Goal: Check status: Check status

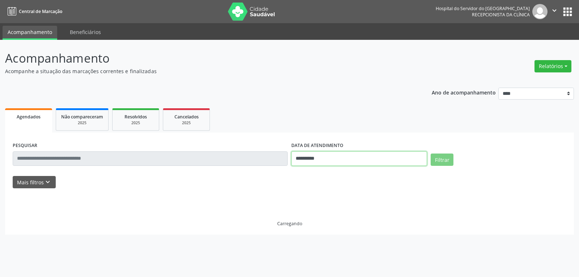
click at [347, 157] on input "**********" at bounding box center [359, 158] width 136 height 14
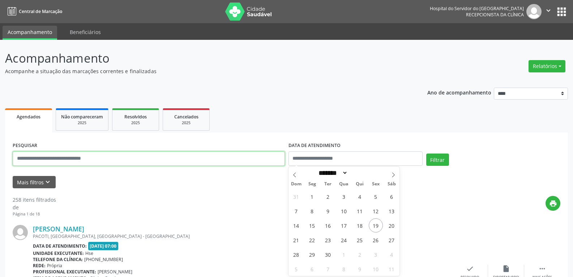
click at [180, 161] on input "text" at bounding box center [149, 158] width 272 height 14
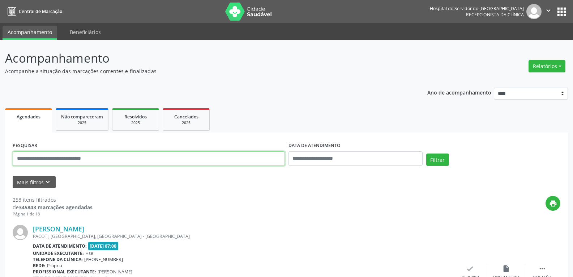
paste input "**********"
click at [426, 153] on button "Filtrar" at bounding box center [437, 159] width 23 height 12
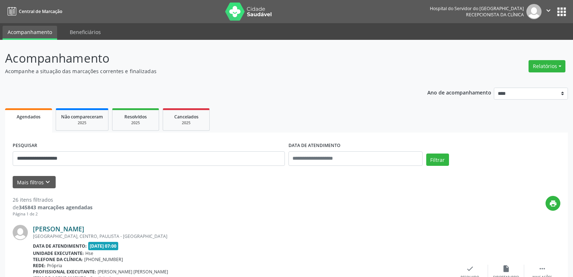
click at [84, 231] on link "[PERSON_NAME]" at bounding box center [58, 229] width 51 height 8
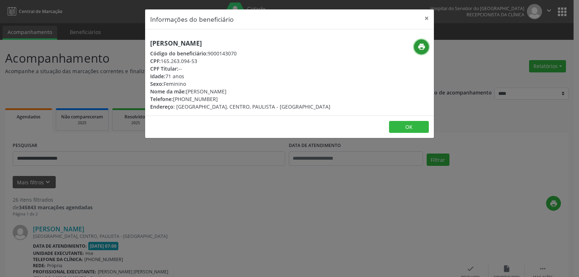
click at [422, 47] on icon "print" at bounding box center [421, 47] width 8 height 8
drag, startPoint x: 184, startPoint y: 98, endPoint x: 223, endPoint y: 102, distance: 39.2
click at [223, 102] on div "Telefone: [PHONE_NUMBER]" at bounding box center [240, 99] width 180 height 8
copy div "98889-7968"
click at [426, 22] on button "×" at bounding box center [426, 18] width 14 height 18
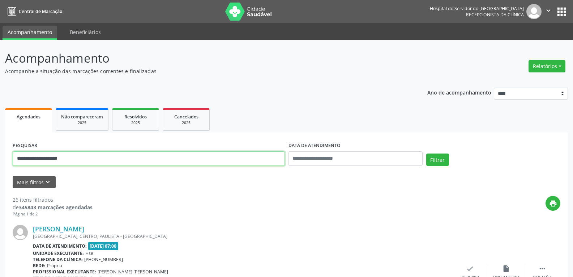
drag, startPoint x: 125, startPoint y: 160, endPoint x: 0, endPoint y: 166, distance: 125.2
paste input "**********"
click at [426, 153] on button "Filtrar" at bounding box center [437, 159] width 23 height 12
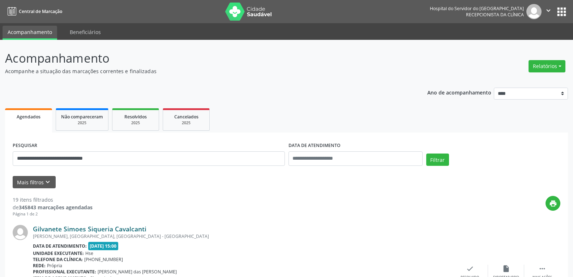
click at [122, 231] on link "Gilvanete Simoes Siqueria Cavalcanti" at bounding box center [90, 229] width 114 height 8
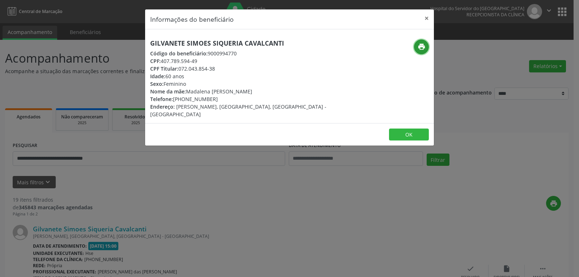
click at [422, 48] on icon "print" at bounding box center [421, 47] width 8 height 8
click at [419, 14] on header "Informações do beneficiário ×" at bounding box center [289, 19] width 289 height 20
click at [421, 21] on button "×" at bounding box center [426, 18] width 14 height 18
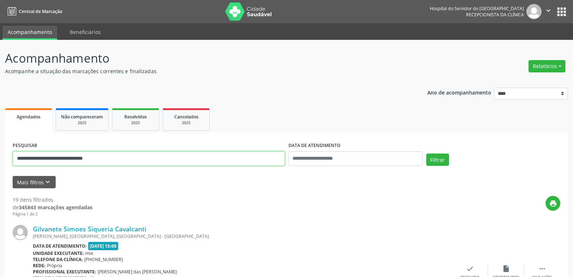
drag, startPoint x: 150, startPoint y: 165, endPoint x: 0, endPoint y: 165, distance: 150.1
paste input "text"
type input "**********"
click at [426, 153] on button "Filtrar" at bounding box center [437, 159] width 23 height 12
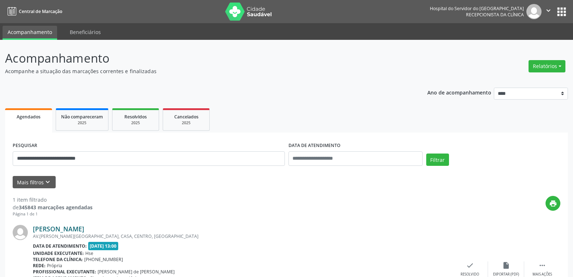
click at [84, 227] on link "[PERSON_NAME]" at bounding box center [58, 229] width 51 height 8
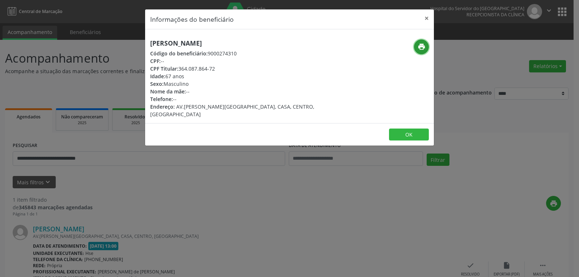
click at [425, 48] on button "print" at bounding box center [421, 46] width 15 height 15
